Goal: Information Seeking & Learning: Learn about a topic

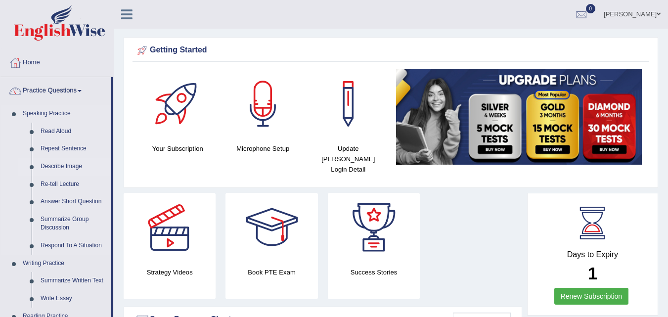
click at [63, 166] on link "Describe Image" at bounding box center [73, 167] width 75 height 18
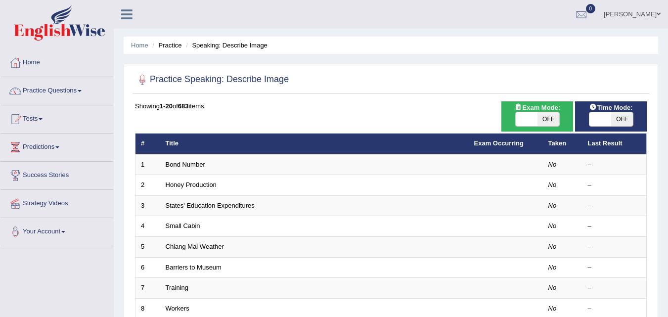
click at [172, 164] on link "Bond Number" at bounding box center [186, 164] width 40 height 7
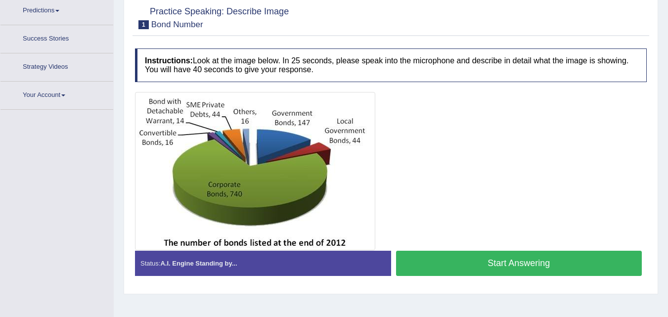
scroll to position [153, 0]
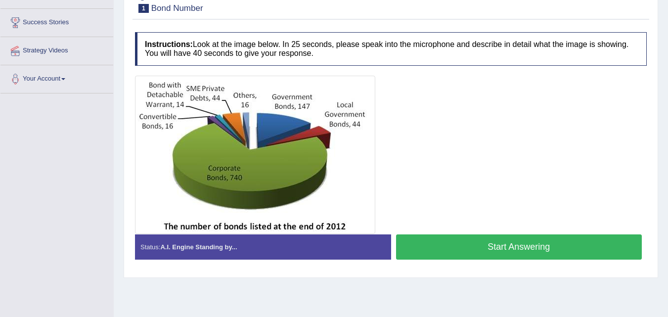
click at [439, 244] on button "Start Answering" at bounding box center [519, 246] width 246 height 25
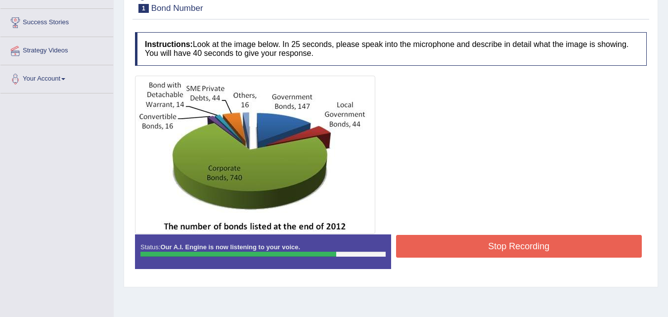
click at [433, 249] on button "Stop Recording" at bounding box center [519, 246] width 246 height 23
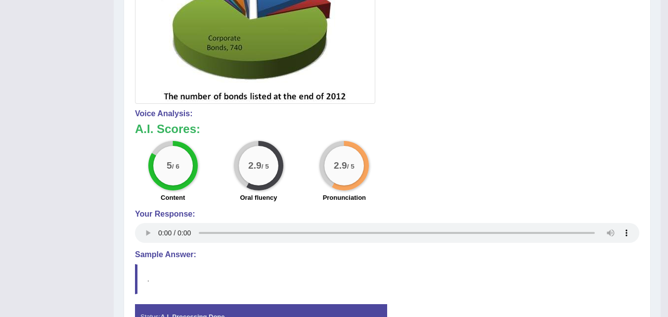
scroll to position [286, 0]
